Goal: Task Accomplishment & Management: Manage account settings

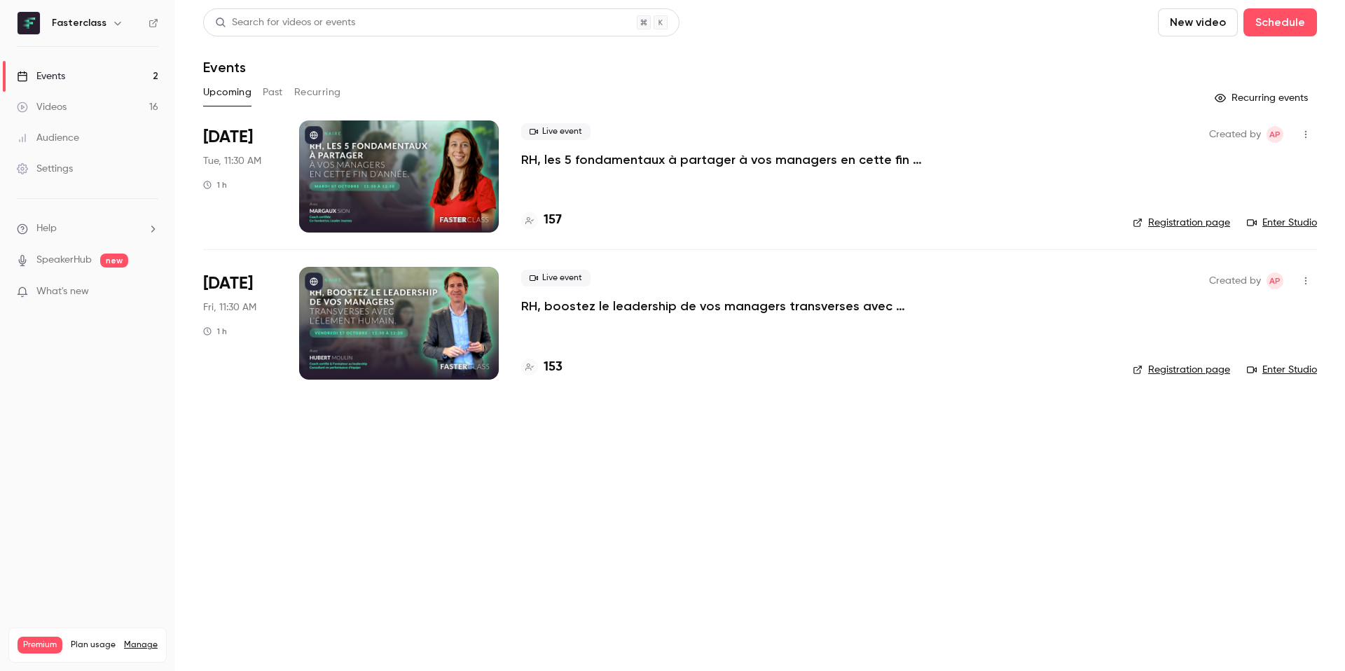
click at [333, 179] on div at bounding box center [399, 177] width 200 height 112
